Goal: Information Seeking & Learning: Learn about a topic

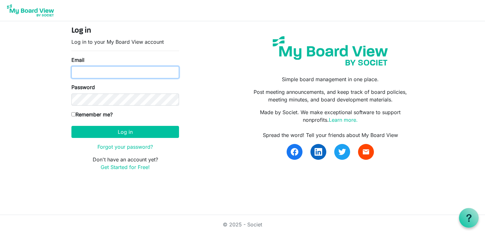
click at [129, 74] on input "Email" at bounding box center [125, 72] width 108 height 12
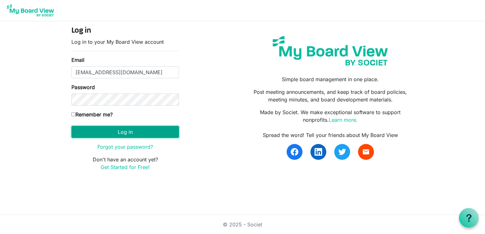
click at [113, 129] on button "Log in" at bounding box center [125, 132] width 108 height 12
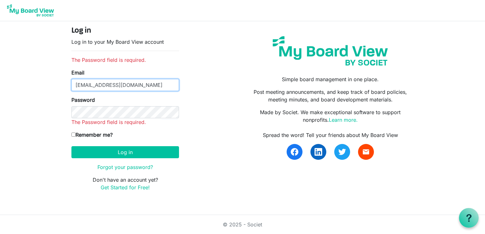
click at [121, 85] on input "[EMAIL_ADDRESS][DOMAIN_NAME]" at bounding box center [125, 85] width 108 height 12
type input "[PERSON_NAME][EMAIL_ADDRESS][DOMAIN_NAME]"
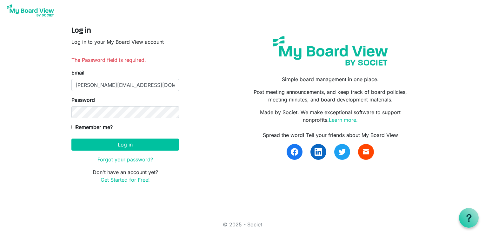
click at [74, 128] on input "Remember me?" at bounding box center [73, 127] width 4 height 4
checkbox input "true"
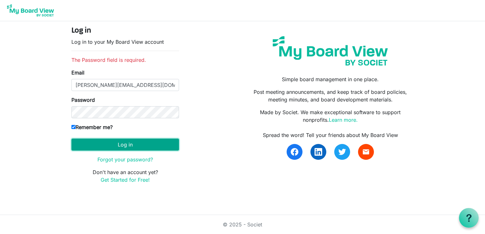
click at [125, 142] on button "Log in" at bounding box center [125, 145] width 108 height 12
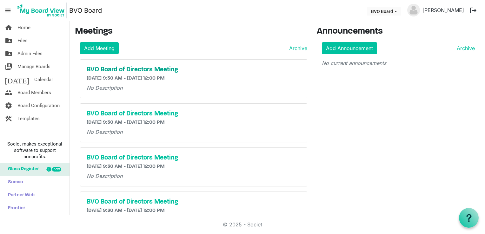
click at [131, 69] on h5 "BVO Board of Directors Meeting" at bounding box center [194, 70] width 214 height 8
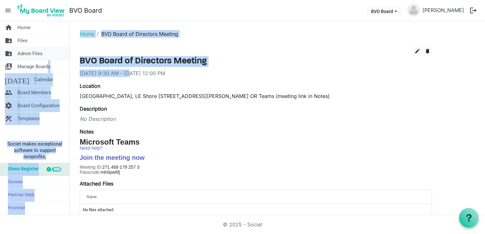
drag, startPoint x: 0, startPoint y: 0, endPoint x: 48, endPoint y: 60, distance: 76.5
click at [48, 60] on div "home Home folder_shared Files folder_shared Admin Files switch_account Manage B…" at bounding box center [242, 118] width 485 height 194
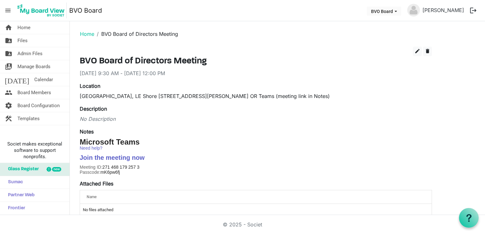
click at [257, 72] on div "8/28/2025 9:30 AM - 8/28/2025 12:00 PM" at bounding box center [256, 73] width 352 height 8
click at [21, 41] on span "Files" at bounding box center [22, 40] width 10 height 13
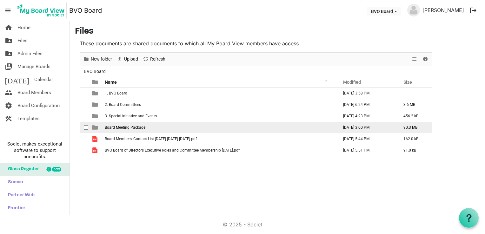
click at [122, 126] on span "Board Meeting Package" at bounding box center [125, 127] width 41 height 4
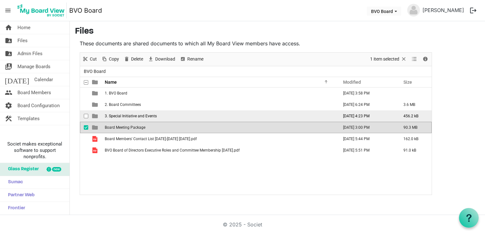
click at [111, 117] on span "3. Special Initiative and Events" at bounding box center [131, 116] width 52 height 4
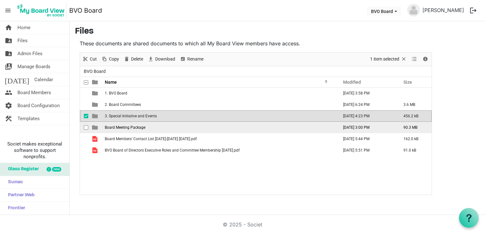
click at [115, 126] on span "Board Meeting Package" at bounding box center [125, 127] width 41 height 4
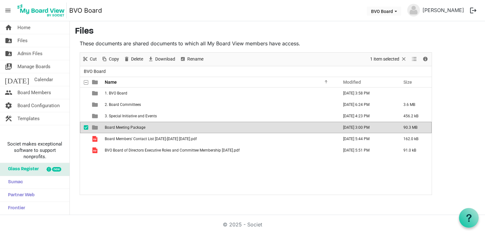
click at [115, 126] on span "Board Meeting Package" at bounding box center [125, 127] width 41 height 4
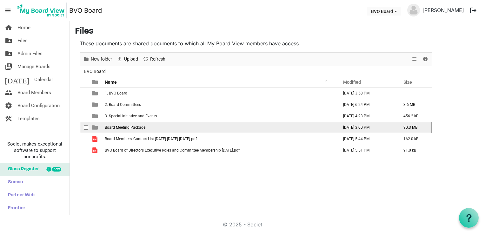
click at [115, 126] on span "Board Meeting Package" at bounding box center [125, 127] width 41 height 4
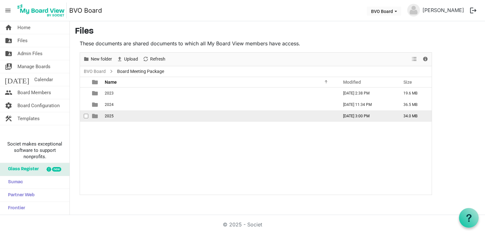
click at [113, 114] on td "2025" at bounding box center [220, 115] width 234 height 11
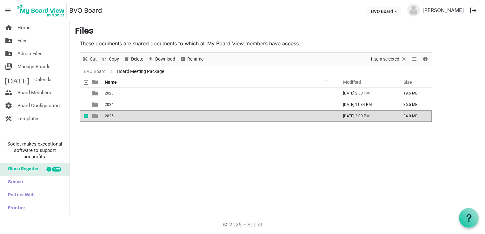
click at [113, 114] on td "2025" at bounding box center [220, 115] width 234 height 11
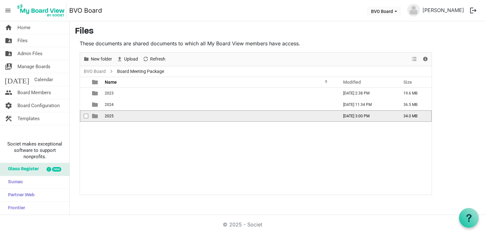
click at [113, 114] on td "2025" at bounding box center [220, 115] width 234 height 11
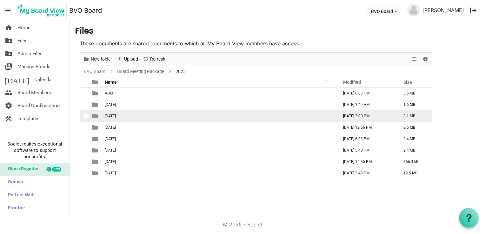
click at [116, 115] on span "[DATE]" at bounding box center [110, 116] width 11 height 4
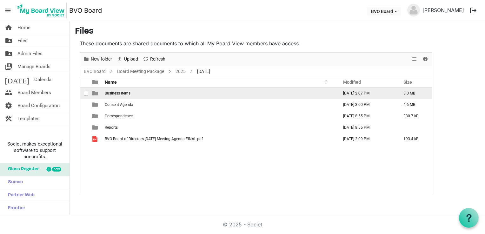
click at [118, 92] on span "Business Items" at bounding box center [118, 93] width 26 height 4
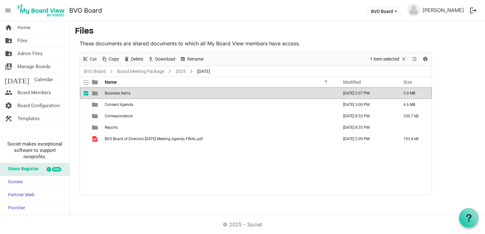
click at [118, 92] on span "Business Items" at bounding box center [118, 93] width 26 height 4
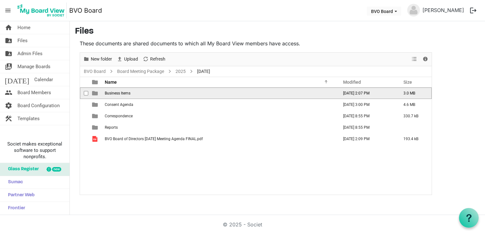
click at [118, 92] on span "Business Items" at bounding box center [118, 93] width 26 height 4
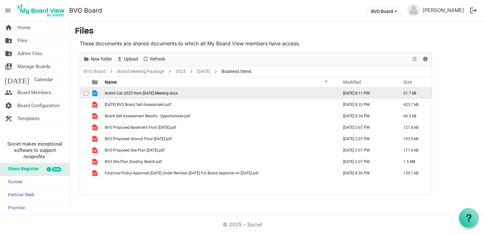
click at [165, 93] on span "Action List 2025 from [DATE] Meeting.docx" at bounding box center [141, 93] width 73 height 4
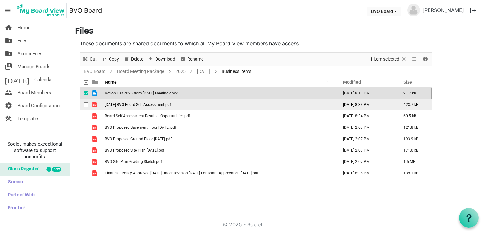
click at [140, 105] on span "[DATE] BVO Board Self-Assessment.pdf" at bounding box center [138, 104] width 66 height 4
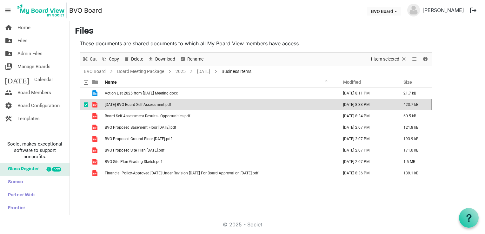
click at [140, 105] on span "[DATE] BVO Board Self-Assessment.pdf" at bounding box center [138, 104] width 66 height 4
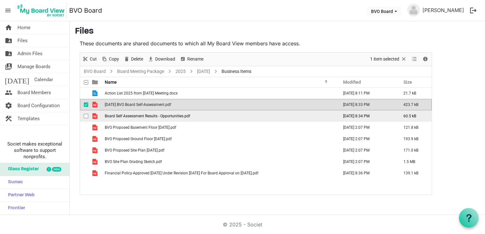
click at [177, 116] on span "Board Self Assessment Results - Opportunities.pdf" at bounding box center [147, 116] width 85 height 4
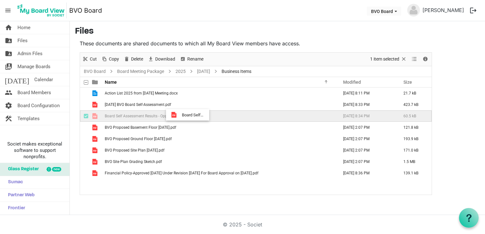
drag, startPoint x: 177, startPoint y: 116, endPoint x: 180, endPoint y: 114, distance: 3.9
click at [180, 114] on span "Board Self Assessment Results - Opportunities.pdf" at bounding box center [147, 116] width 85 height 4
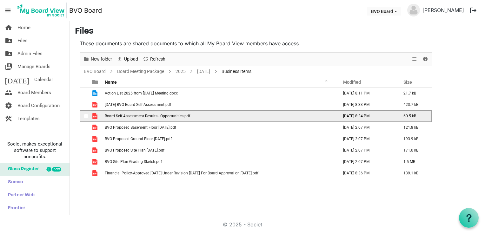
click at [222, 118] on td "Board Self Assessment Results - Opportunities.pdf" at bounding box center [220, 115] width 234 height 11
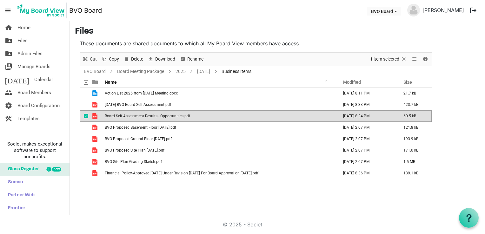
click at [222, 118] on td "Board Self Assessment Results - Opportunities.pdf" at bounding box center [220, 115] width 234 height 11
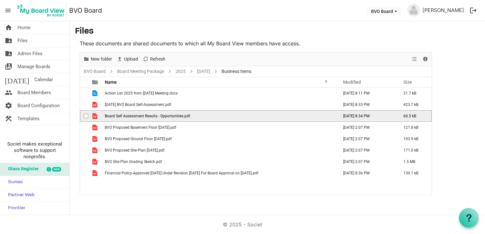
click at [222, 118] on td "Board Self Assessment Results - Opportunities.pdf" at bounding box center [220, 115] width 234 height 11
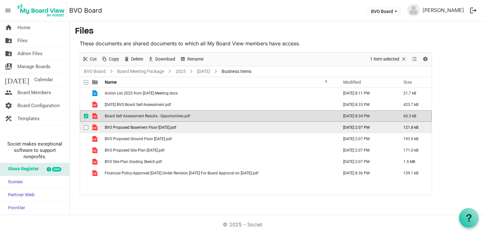
click at [169, 128] on span "BVO Proposed Basement Floor [DATE].pdf" at bounding box center [140, 127] width 71 height 4
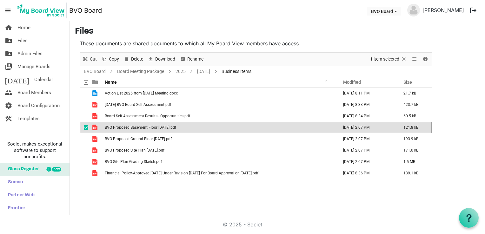
click at [169, 128] on span "BVO Proposed Basement Floor [DATE].pdf" at bounding box center [140, 127] width 71 height 4
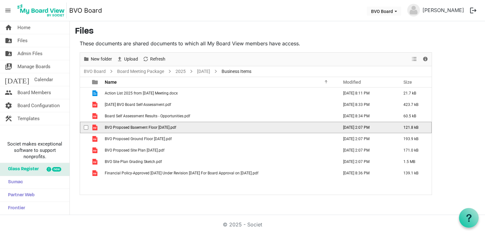
click at [169, 128] on span "BVO Proposed Basement Floor [DATE].pdf" at bounding box center [140, 127] width 71 height 4
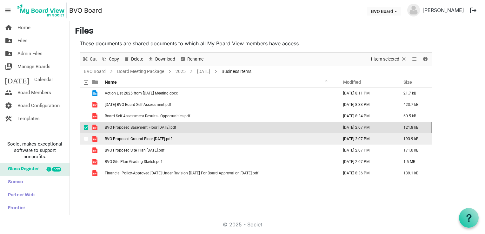
click at [154, 140] on span "BVO Proposed Ground Floor [DATE].pdf" at bounding box center [138, 139] width 67 height 4
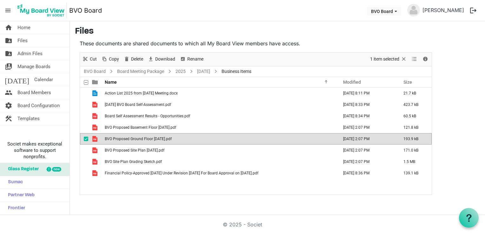
click at [154, 140] on span "BVO Proposed Ground Floor [DATE].pdf" at bounding box center [138, 139] width 67 height 4
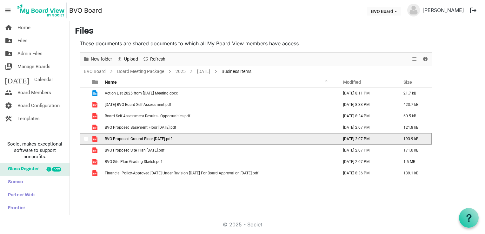
click at [154, 140] on span "BVO Proposed Ground Floor [DATE].pdf" at bounding box center [138, 139] width 67 height 4
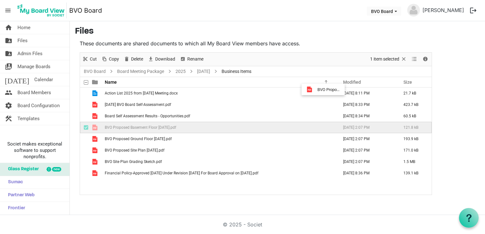
drag, startPoint x: 154, startPoint y: 140, endPoint x: 326, endPoint y: -9, distance: 228.1
click at [326, 0] on html "menu BVO Board BVO Board Karen Newton logout home Home folder_shared Files fold…" at bounding box center [242, 117] width 485 height 234
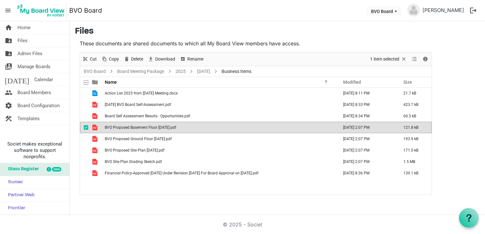
click at [254, 128] on td "BVO Proposed Basement Floor [DATE].pdf" at bounding box center [220, 127] width 234 height 11
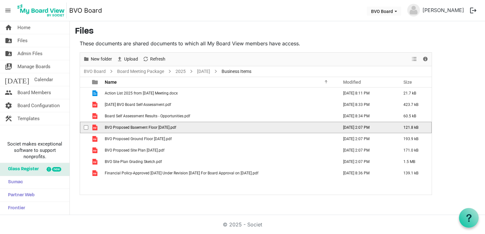
click at [254, 128] on td "BVO Proposed Basement Floor [DATE].pdf" at bounding box center [220, 127] width 234 height 11
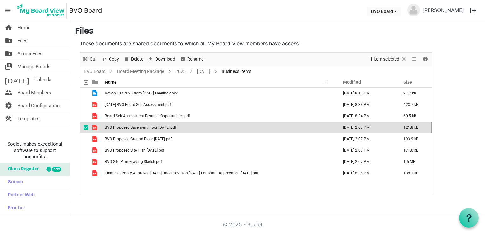
click at [176, 126] on span "BVO Proposed Basement Floor [DATE].pdf" at bounding box center [140, 127] width 71 height 4
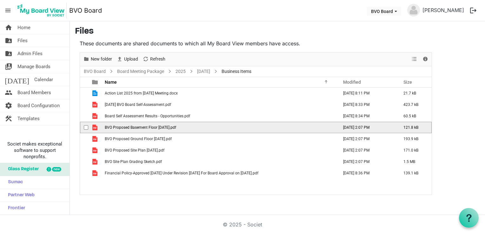
click at [176, 126] on span "BVO Proposed Basement Floor [DATE].pdf" at bounding box center [140, 127] width 71 height 4
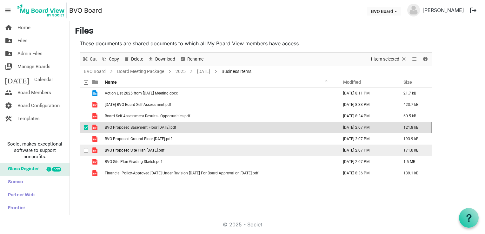
click at [135, 150] on span "BVO Proposed Site Plan [DATE].pdf" at bounding box center [135, 150] width 60 height 4
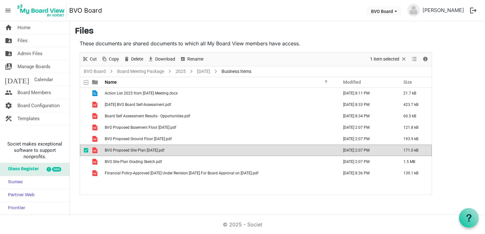
click at [135, 150] on span "BVO Proposed Site Plan [DATE].pdf" at bounding box center [135, 150] width 60 height 4
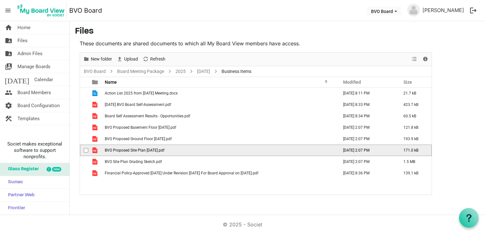
click at [137, 149] on span "BVO Proposed Site Plan [DATE].pdf" at bounding box center [135, 150] width 60 height 4
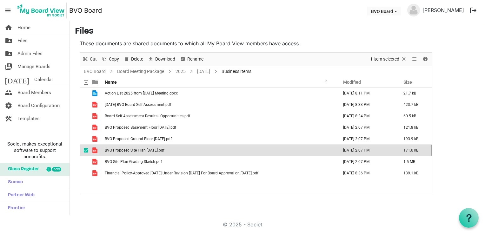
click at [137, 149] on span "BVO Proposed Site Plan [DATE].pdf" at bounding box center [135, 150] width 60 height 4
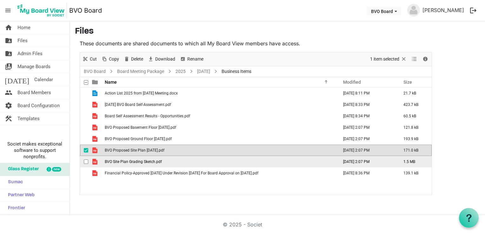
click at [152, 163] on span "BVO Site Plan Grading Sketch.pdf" at bounding box center [133, 162] width 57 height 4
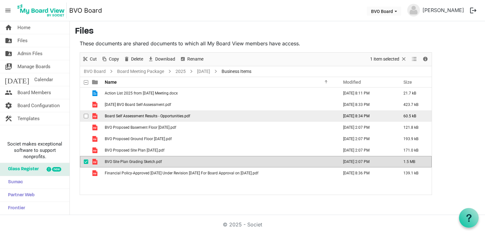
click at [115, 116] on span "Board Self Assessment Results - Opportunities.pdf" at bounding box center [147, 116] width 85 height 4
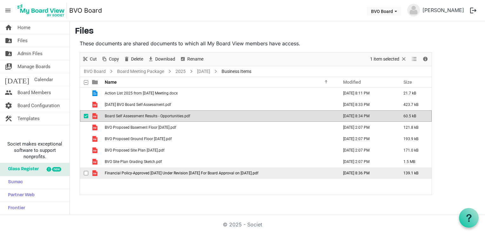
click at [128, 175] on span "Financial Policy-Approved [DATE] Under Revision [DATE] For Board Approval on [D…" at bounding box center [182, 173] width 154 height 4
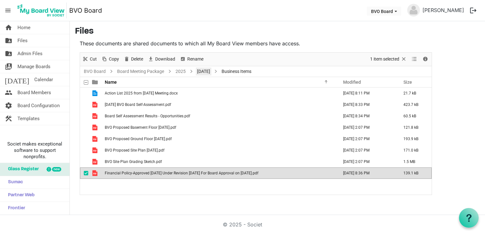
click at [206, 72] on link "[DATE]" at bounding box center [204, 72] width 16 height 8
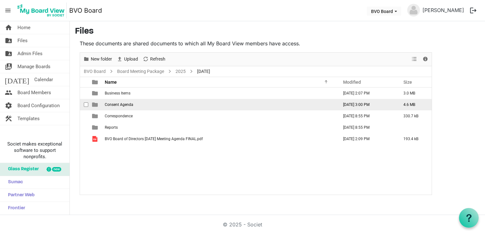
click at [121, 105] on span "Consent Agenda" at bounding box center [119, 104] width 29 height 4
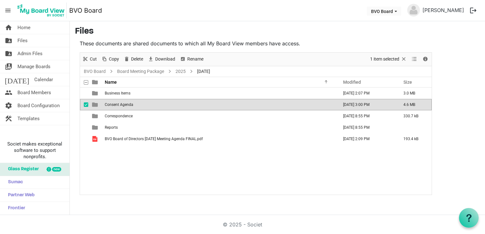
click at [121, 105] on span "Consent Agenda" at bounding box center [119, 104] width 29 height 4
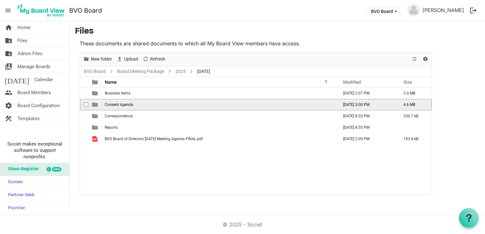
click at [121, 105] on span "Consent Agenda" at bounding box center [119, 104] width 29 height 4
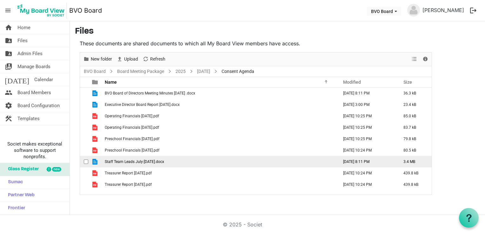
click at [139, 162] on span "Staff Team Leads July:[DATE].docx" at bounding box center [134, 162] width 59 height 4
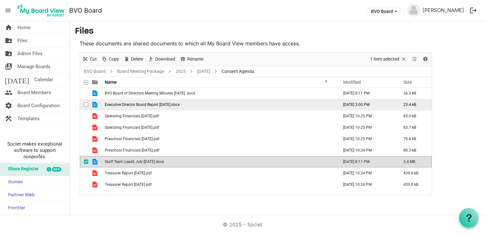
click at [159, 105] on span "Executive Director Board Report [DATE].docx" at bounding box center [142, 104] width 75 height 4
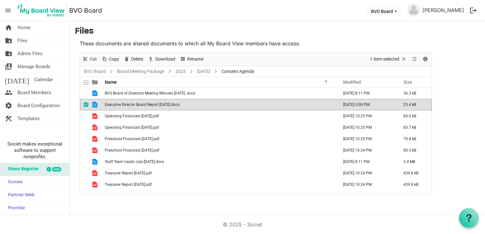
click at [159, 105] on span "Executive Director Board Report [DATE].docx" at bounding box center [142, 104] width 75 height 4
click at [211, 71] on link "[DATE]" at bounding box center [204, 72] width 16 height 8
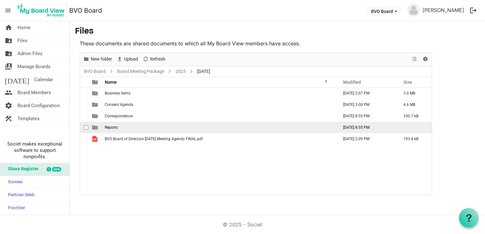
click at [113, 127] on span "Reports" at bounding box center [111, 127] width 13 height 4
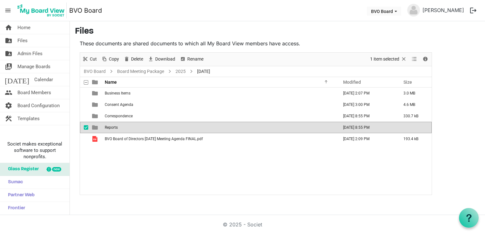
click at [113, 127] on span "Reports" at bounding box center [111, 127] width 13 height 4
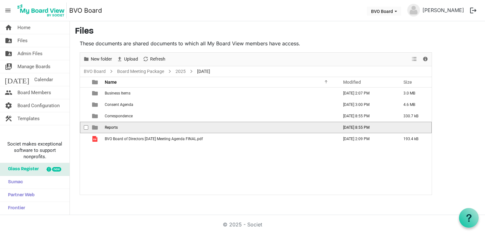
click at [113, 127] on span "Reports" at bounding box center [111, 127] width 13 height 4
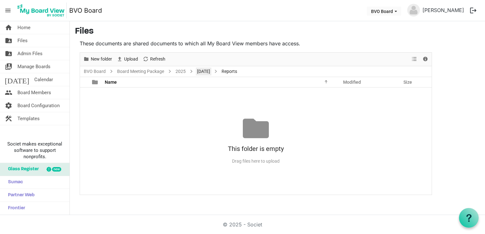
click at [208, 71] on link "[DATE]" at bounding box center [204, 72] width 16 height 8
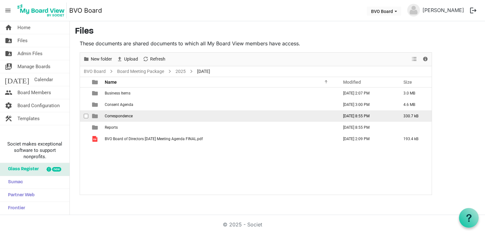
click at [125, 116] on span "Correspondence" at bounding box center [119, 116] width 28 height 4
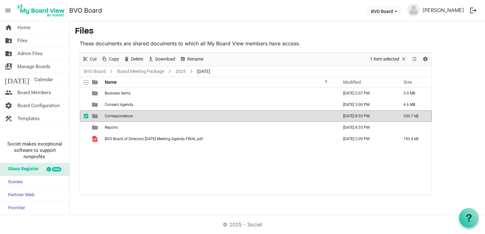
click at [125, 116] on span "Correspondence" at bounding box center [119, 116] width 28 height 4
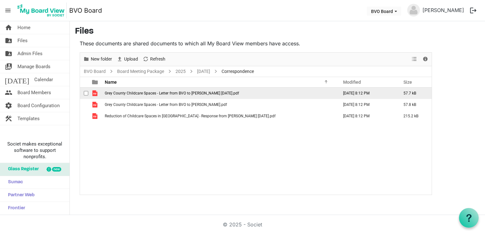
click at [131, 92] on span "Grey County Childcare Spaces - Letter from BVO to Brian Saunderson July 29 2025…" at bounding box center [172, 93] width 134 height 4
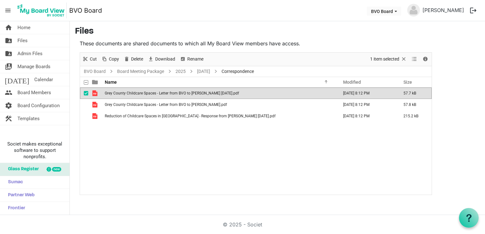
click at [132, 92] on span "Grey County Childcare Spaces - Letter from BVO to Brian Saunderson July 29 2025…" at bounding box center [172, 93] width 134 height 4
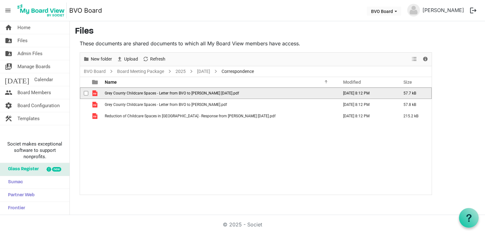
click at [132, 92] on span "Grey County Childcare Spaces - Letter from BVO to Brian Saunderson July 29 2025…" at bounding box center [172, 93] width 134 height 4
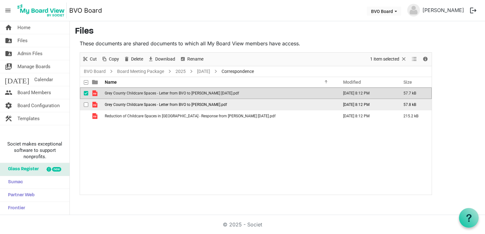
click at [128, 106] on span "Grey County Childcare Spaces - Letter from BVO to Paul Calandra.pdf" at bounding box center [166, 104] width 122 height 4
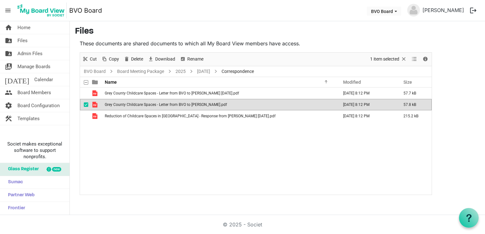
click at [128, 106] on span "Grey County Childcare Spaces - Letter from BVO to Paul Calandra.pdf" at bounding box center [166, 104] width 122 height 4
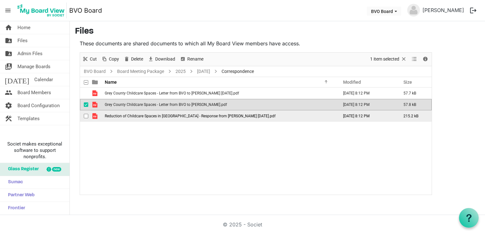
click at [146, 115] on span "Reduction of Childcare Spaces in Grey County - Response from Brian Suanderson J…" at bounding box center [190, 116] width 171 height 4
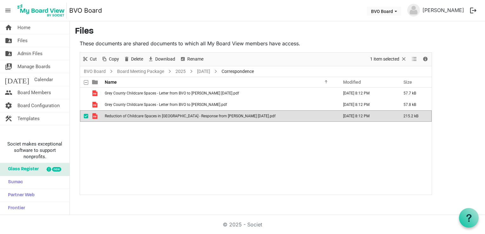
click at [146, 115] on span "Reduction of Childcare Spaces in Grey County - Response from Brian Suanderson J…" at bounding box center [190, 116] width 171 height 4
click at [204, 72] on link "[DATE]" at bounding box center [204, 72] width 16 height 8
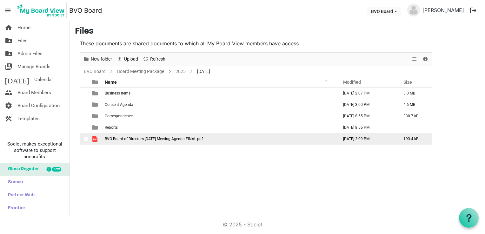
click at [179, 137] on span "BVO Board of Directors [DATE] Meeting Agenda FINAL.pdf" at bounding box center [154, 139] width 98 height 4
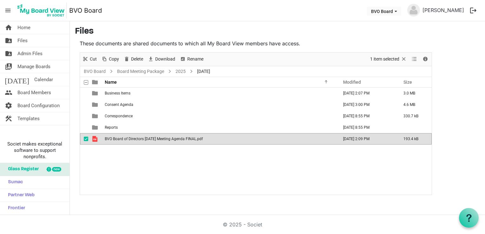
click at [179, 137] on span "BVO Board of Directors [DATE] Meeting Agenda FINAL.pdf" at bounding box center [154, 139] width 98 height 4
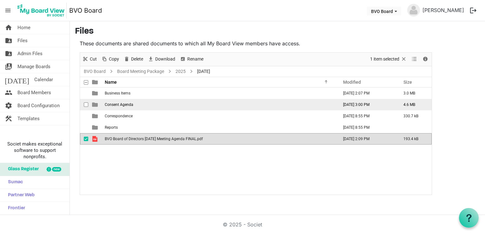
click at [129, 106] on span "Consent Agenda" at bounding box center [119, 104] width 29 height 4
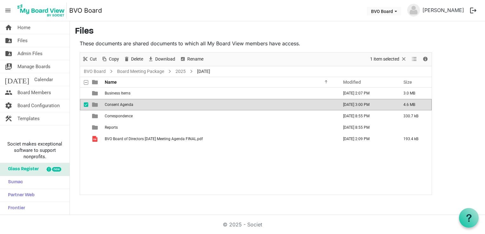
click at [129, 106] on span "Consent Agenda" at bounding box center [119, 104] width 29 height 4
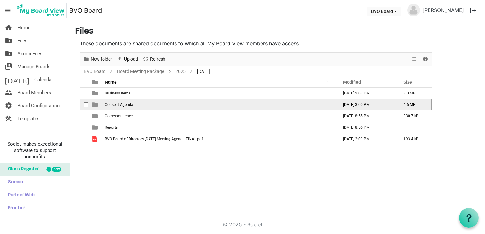
click at [129, 106] on span "Consent Agenda" at bounding box center [119, 104] width 29 height 4
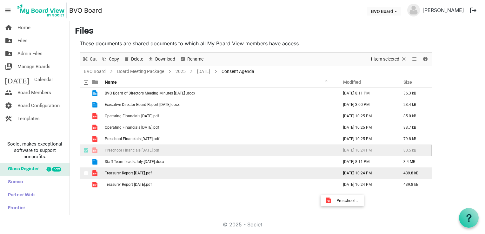
drag, startPoint x: 337, startPoint y: 149, endPoint x: 338, endPoint y: 174, distance: 24.8
click at [338, 174] on tbody "BVO Board of Directors Meeting Minutes June 26th, 2025 .docx August 25, 2025 8:…" at bounding box center [256, 139] width 352 height 103
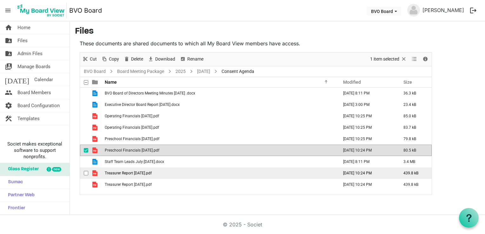
click at [338, 174] on td "[DATE] 10:24 PM" at bounding box center [366, 173] width 60 height 11
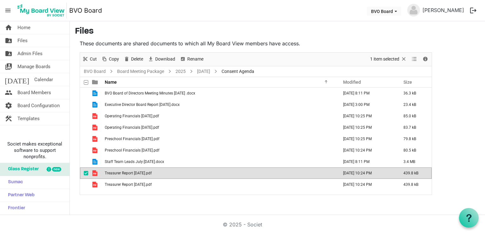
click at [338, 174] on td "[DATE] 10:24 PM" at bounding box center [366, 173] width 60 height 11
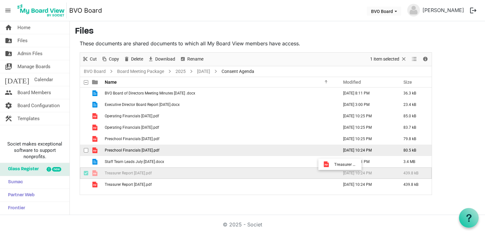
drag, startPoint x: 338, startPoint y: 174, endPoint x: 298, endPoint y: 145, distance: 48.7
click at [298, 145] on tbody "BVO Board of Directors Meeting Minutes June 26th, 2025 .docx August 25, 2025 8:…" at bounding box center [256, 139] width 352 height 103
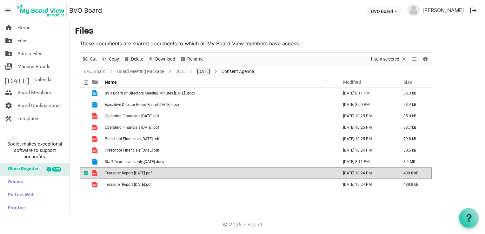
click at [211, 72] on link "[DATE]" at bounding box center [204, 72] width 16 height 8
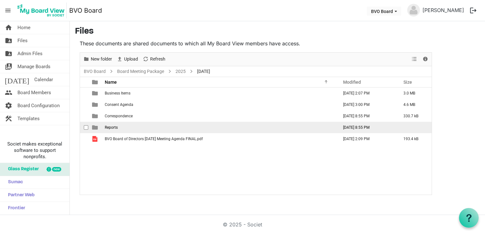
click at [122, 129] on td "Reports" at bounding box center [220, 127] width 234 height 11
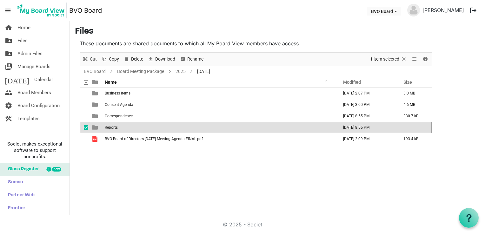
click at [122, 129] on td "Reports" at bounding box center [220, 127] width 234 height 11
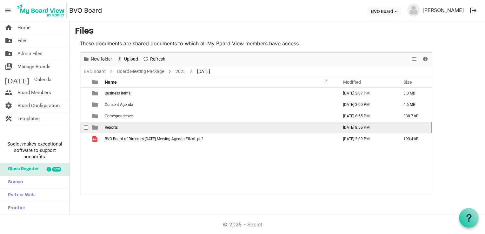
click at [122, 129] on td "Reports" at bounding box center [220, 127] width 234 height 11
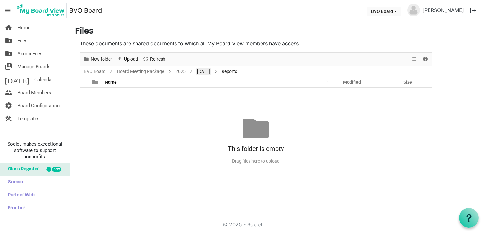
click at [203, 71] on link "[DATE]" at bounding box center [204, 72] width 16 height 8
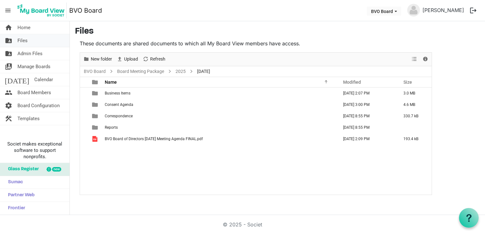
click at [22, 42] on span "Files" at bounding box center [22, 40] width 10 height 13
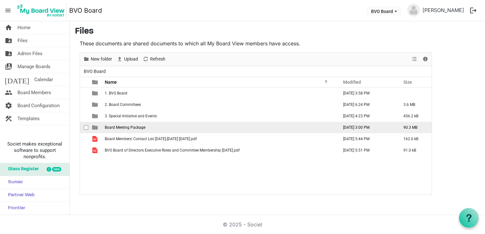
click at [123, 128] on span "Board Meeting Package" at bounding box center [125, 127] width 41 height 4
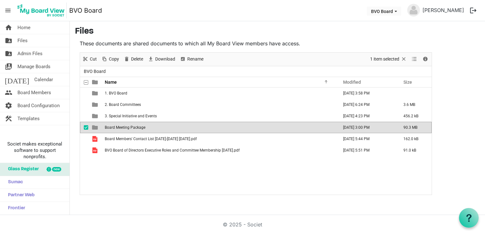
click at [123, 128] on span "Board Meeting Package" at bounding box center [125, 127] width 41 height 4
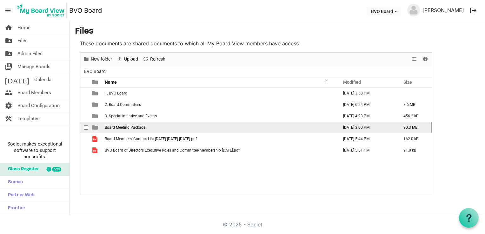
click at [123, 128] on span "Board Meeting Package" at bounding box center [125, 127] width 41 height 4
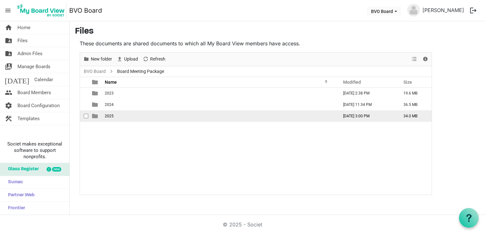
click at [107, 114] on span "2025" at bounding box center [109, 116] width 9 height 4
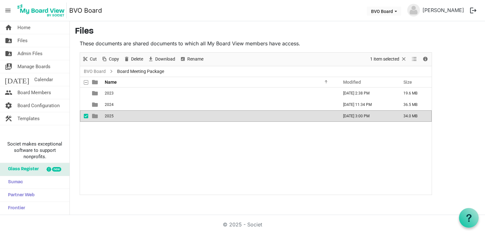
click at [107, 114] on span "2025" at bounding box center [109, 116] width 9 height 4
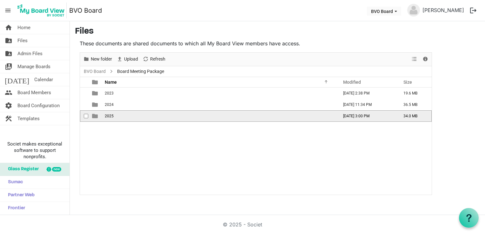
click at [107, 114] on span "2025" at bounding box center [109, 116] width 9 height 4
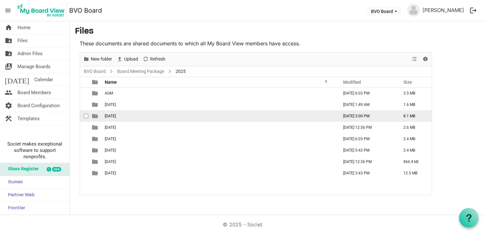
click at [116, 117] on span "[DATE]" at bounding box center [110, 116] width 11 height 4
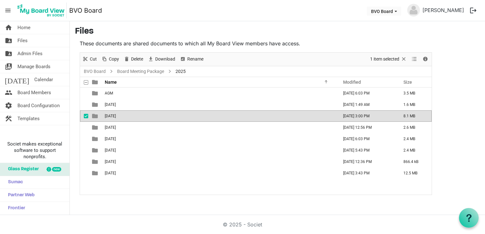
click at [116, 117] on span "[DATE]" at bounding box center [110, 116] width 11 height 4
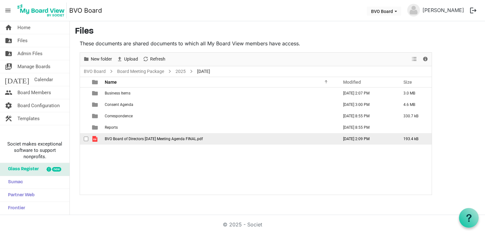
click at [140, 137] on span "BVO Board of Directors [DATE] Meeting Agenda FINAL.pdf" at bounding box center [154, 139] width 98 height 4
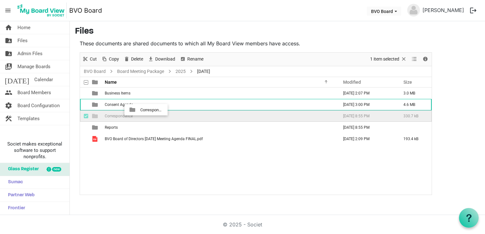
drag, startPoint x: 133, startPoint y: 118, endPoint x: 139, endPoint y: 109, distance: 10.6
click at [139, 109] on tbody "Business Items [DATE] 2:07 PM 3.0 MB Consent Agenda [DATE] 3:00 PM 4.6 MB Corre…" at bounding box center [256, 116] width 352 height 57
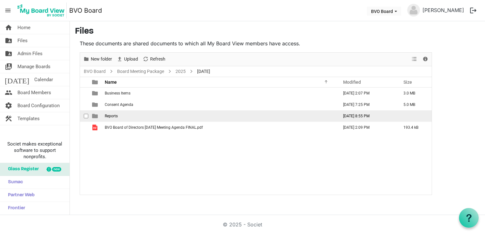
click at [138, 114] on td "Reports" at bounding box center [220, 115] width 234 height 11
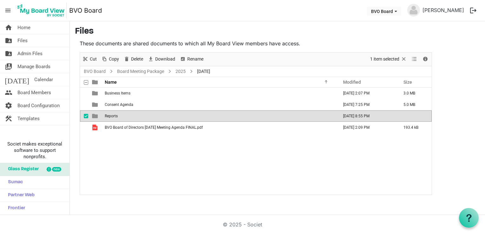
click at [138, 114] on td "Reports" at bounding box center [220, 115] width 234 height 11
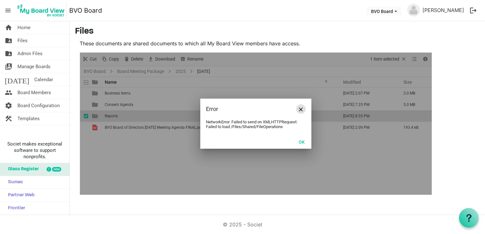
click at [299, 112] on button "Close" at bounding box center [301, 109] width 10 height 10
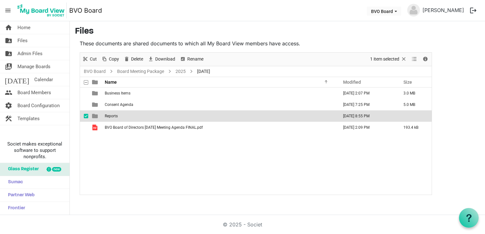
click at [129, 115] on td "Reports" at bounding box center [220, 115] width 234 height 11
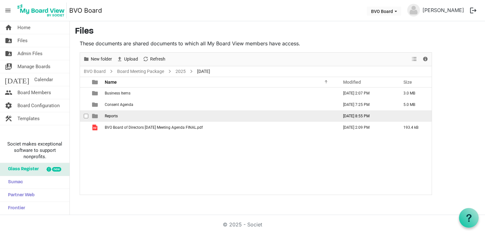
click at [129, 115] on td "Reports" at bounding box center [220, 115] width 234 height 11
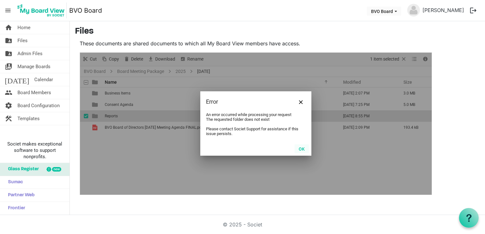
click at [300, 150] on button "OK" at bounding box center [301, 148] width 14 height 9
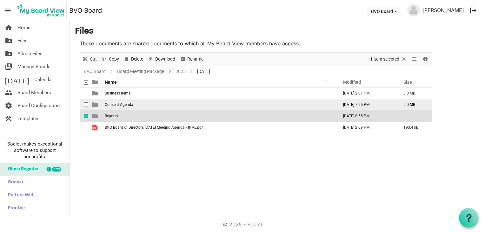
click at [128, 104] on span "Consent Agenda" at bounding box center [119, 104] width 29 height 4
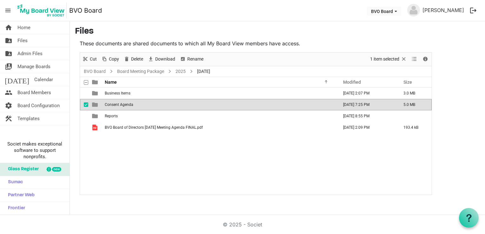
click at [153, 105] on td "Consent Agenda" at bounding box center [220, 104] width 234 height 11
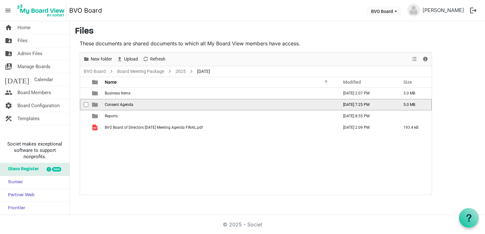
click at [153, 105] on td "Consent Agenda" at bounding box center [220, 104] width 234 height 11
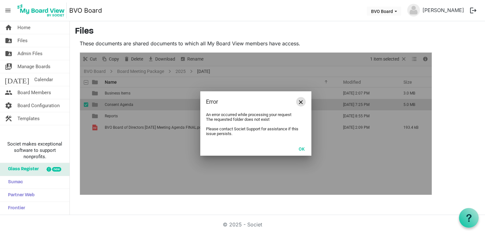
click at [302, 105] on button "Close" at bounding box center [301, 102] width 10 height 10
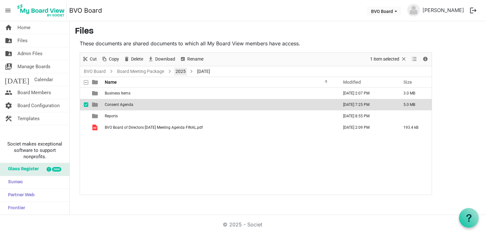
click at [179, 74] on link "2025" at bounding box center [180, 72] width 13 height 8
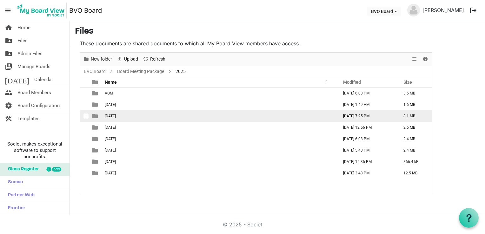
click at [114, 116] on span "[DATE]" at bounding box center [110, 116] width 11 height 4
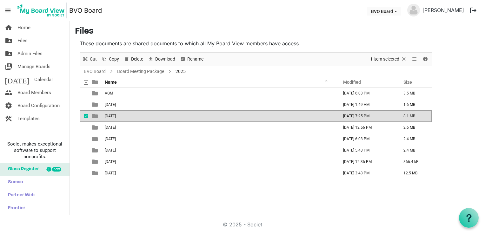
click at [114, 116] on span "[DATE]" at bounding box center [110, 116] width 11 height 4
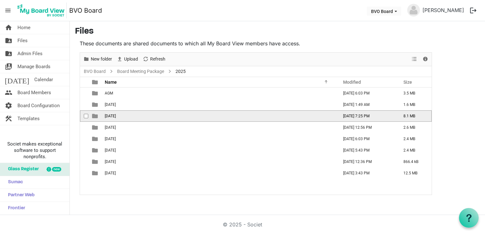
click at [114, 116] on span "[DATE]" at bounding box center [110, 116] width 11 height 4
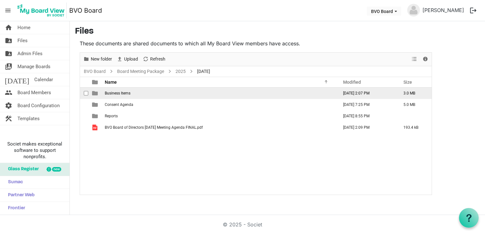
click at [128, 95] on span "Business Items" at bounding box center [118, 93] width 26 height 4
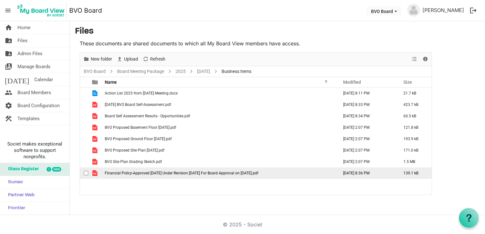
click at [141, 171] on span "Financial Policy-Approved [DATE] Under Revision [DATE] For Board Approval on [D…" at bounding box center [182, 173] width 154 height 4
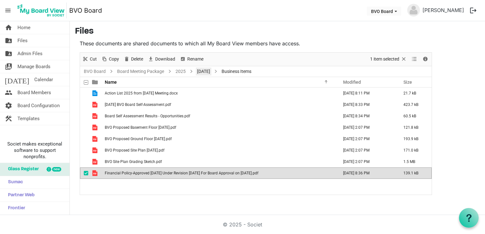
click at [206, 72] on link "[DATE]" at bounding box center [204, 72] width 16 height 8
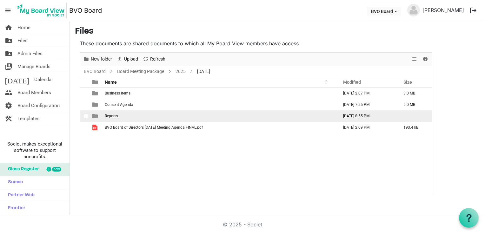
click at [116, 115] on span "Reports" at bounding box center [111, 116] width 13 height 4
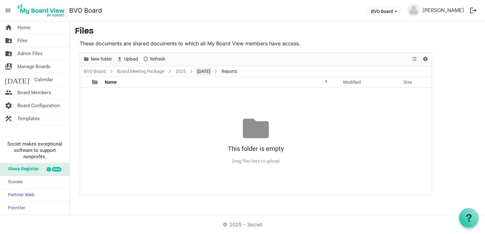
click at [209, 70] on link "[DATE]" at bounding box center [204, 72] width 16 height 8
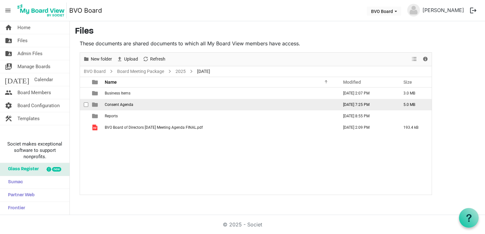
click at [124, 105] on span "Consent Agenda" at bounding box center [119, 104] width 29 height 4
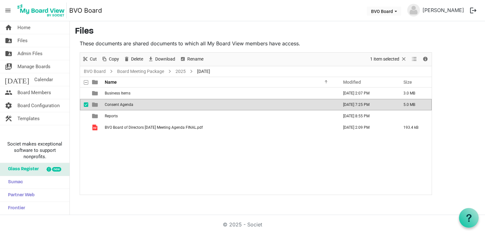
click at [124, 105] on span "Consent Agenda" at bounding box center [119, 104] width 29 height 4
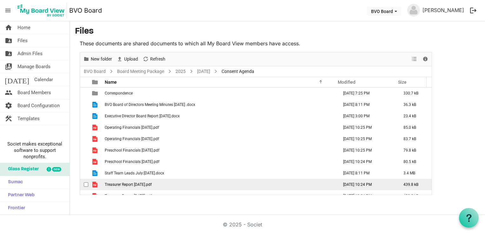
click at [116, 185] on span "Treasurer Report [DATE].pdf" at bounding box center [128, 184] width 47 height 4
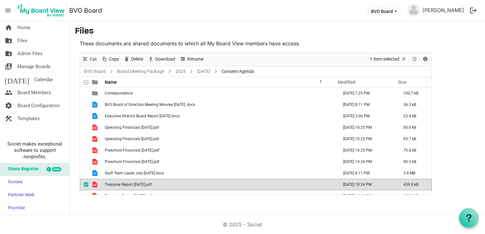
click at [225, 8] on nav "menu BVO Board BVO Board [PERSON_NAME] logout" at bounding box center [242, 10] width 485 height 21
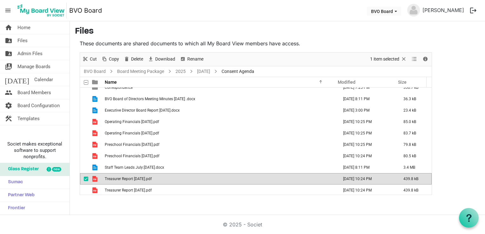
scroll to position [7, 0]
click at [134, 73] on link "Board Meeting Package" at bounding box center [140, 72] width 49 height 8
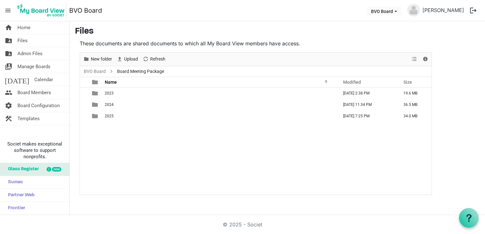
scroll to position [0, 0]
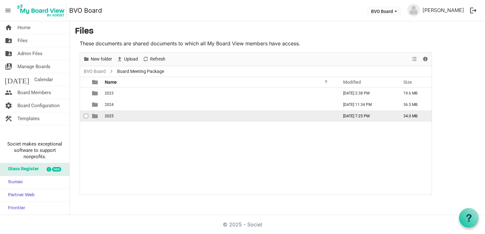
click at [113, 115] on span "2025" at bounding box center [109, 116] width 9 height 4
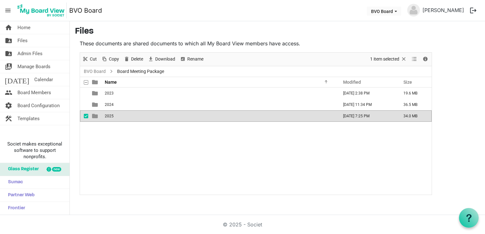
click at [113, 115] on span "2025" at bounding box center [109, 116] width 9 height 4
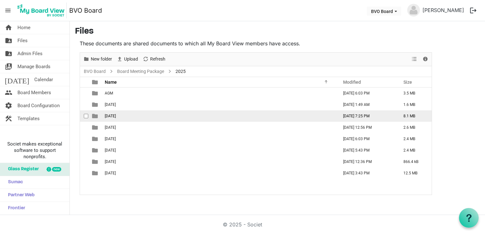
click at [116, 116] on span "[DATE]" at bounding box center [110, 116] width 11 height 4
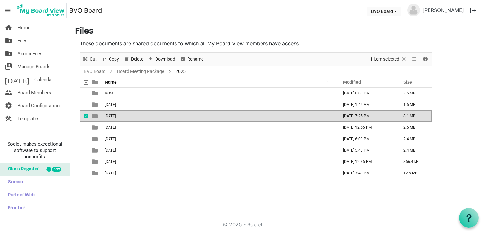
click at [116, 116] on span "[DATE]" at bounding box center [110, 116] width 11 height 4
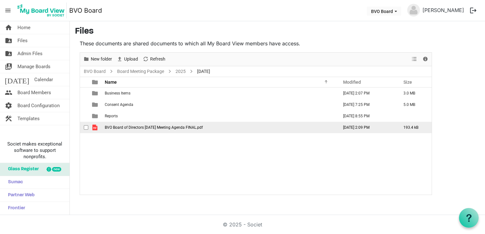
click at [131, 129] on td "BVO Board of Directors [DATE] Meeting Agenda FINAL.pdf" at bounding box center [220, 127] width 234 height 11
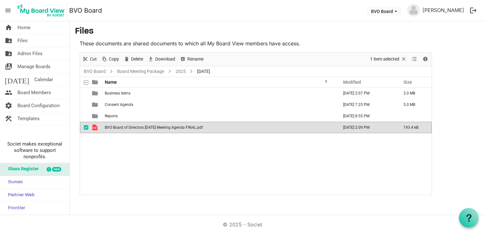
click at [131, 129] on td "BVO Board of Directors [DATE] Meeting Agenda FINAL.pdf" at bounding box center [220, 127] width 234 height 11
click at [102, 70] on link "BVO Board" at bounding box center [94, 72] width 24 height 8
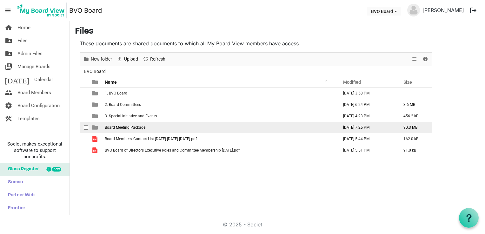
click at [117, 126] on span "Board Meeting Package" at bounding box center [125, 127] width 41 height 4
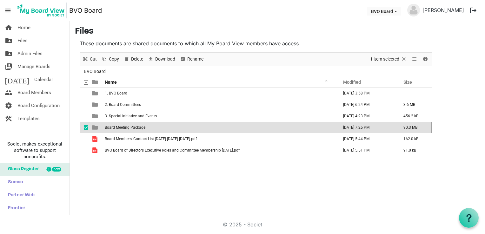
click at [117, 126] on span "Board Meeting Package" at bounding box center [125, 127] width 41 height 4
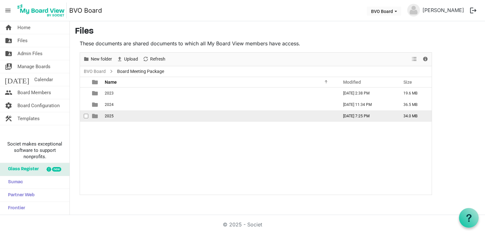
click at [111, 114] on span "2025" at bounding box center [109, 116] width 9 height 4
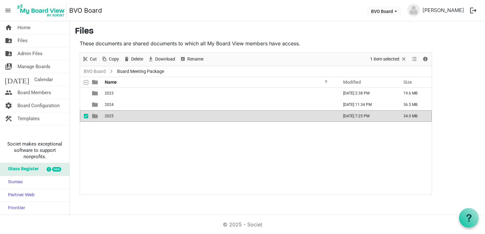
click at [111, 114] on span "2025" at bounding box center [109, 116] width 9 height 4
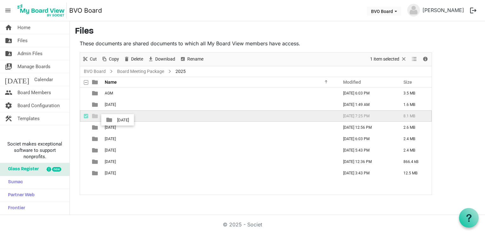
drag, startPoint x: 111, startPoint y: 114, endPoint x: 122, endPoint y: 100, distance: 17.9
click at [122, 100] on tbody "AGM [DATE] 6:03 PM 3.5 MB [DATE] [DATE] 1:49 AM 1.6 MB [DATE] [DATE] 7:25 PM 8.…" at bounding box center [256, 133] width 352 height 91
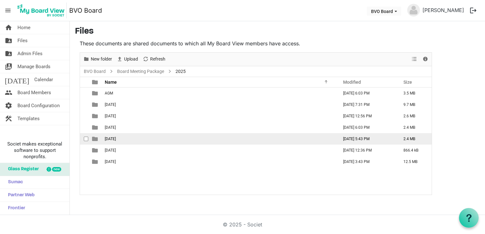
click at [109, 140] on span "[DATE]" at bounding box center [110, 139] width 11 height 4
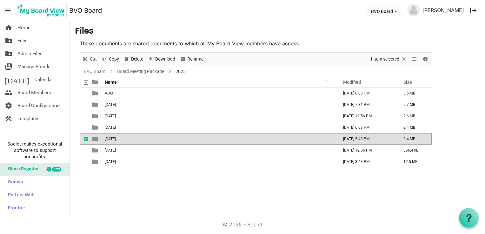
click at [109, 140] on span "[DATE]" at bounding box center [110, 139] width 11 height 4
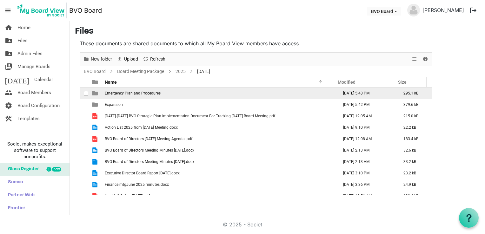
click at [138, 93] on span "Emergency Plan and Procedures" at bounding box center [133, 93] width 56 height 4
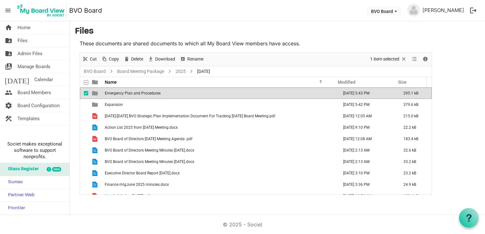
click at [138, 93] on span "Emergency Plan and Procedures" at bounding box center [133, 93] width 56 height 4
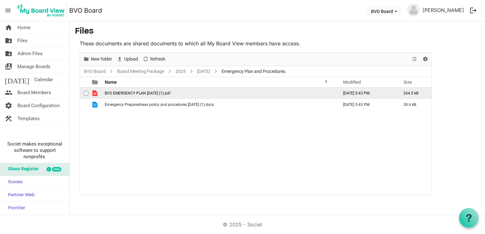
click at [161, 93] on span "BVO EMERGENCY PLAN [DATE] (1).pdf" at bounding box center [138, 93] width 66 height 4
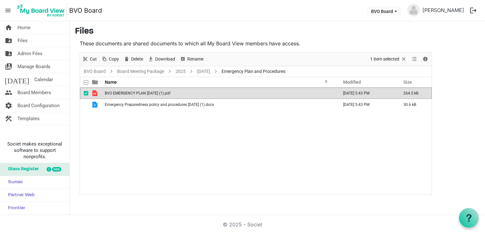
click at [161, 93] on span "BVO EMERGENCY PLAN [DATE] (1).pdf" at bounding box center [138, 93] width 66 height 4
